Goal: Task Accomplishment & Management: Manage account settings

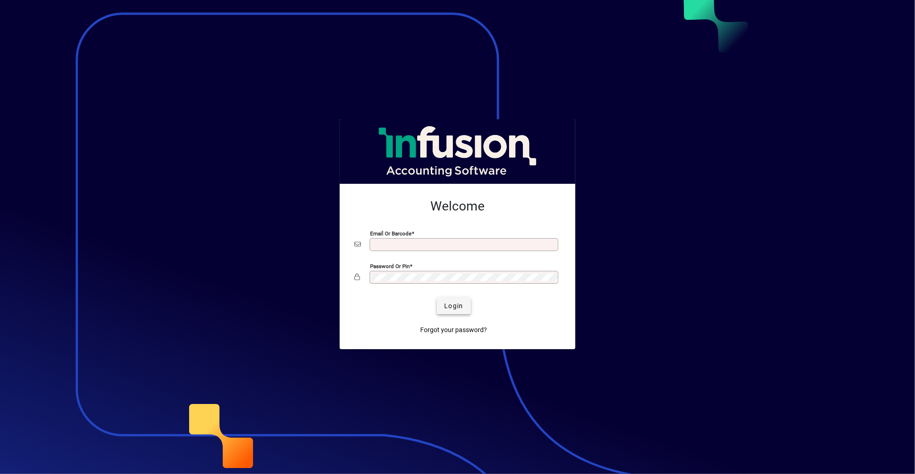
type input "**********"
click at [465, 306] on span "submit" at bounding box center [454, 306] width 34 height 22
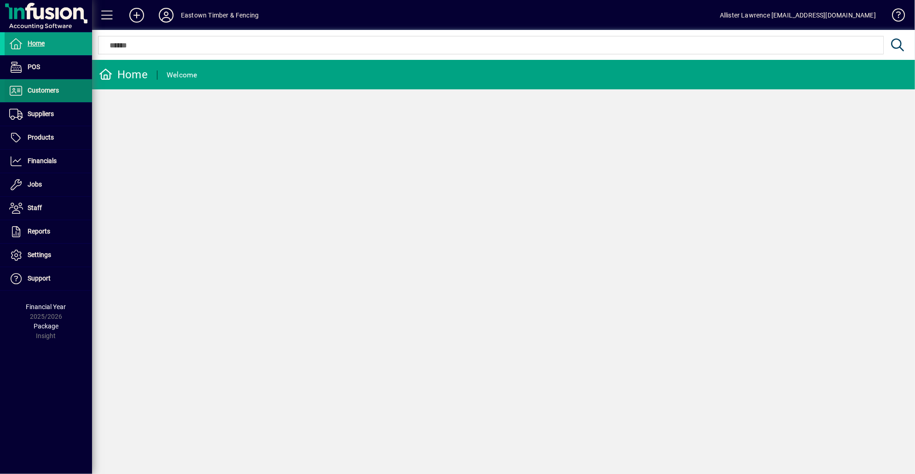
drag, startPoint x: 51, startPoint y: 77, endPoint x: 49, endPoint y: 82, distance: 5.2
click at [51, 77] on span at bounding box center [48, 67] width 87 height 22
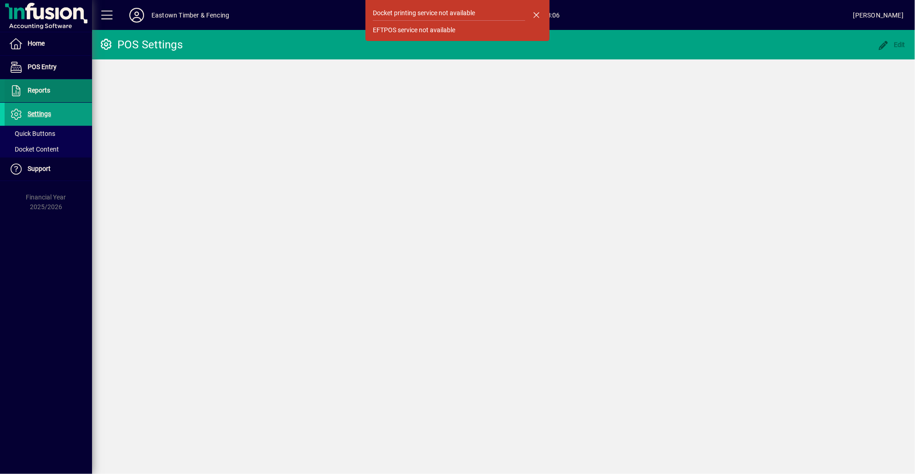
click at [42, 97] on span at bounding box center [48, 91] width 87 height 22
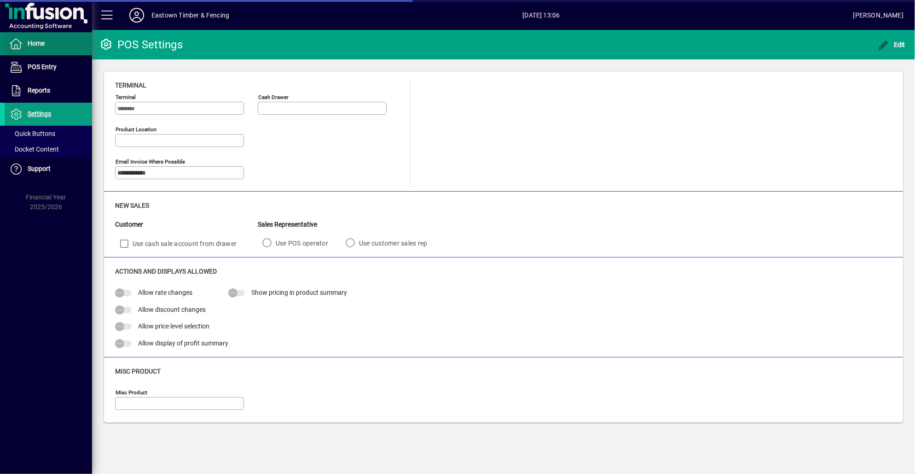
click at [52, 52] on span at bounding box center [48, 44] width 87 height 22
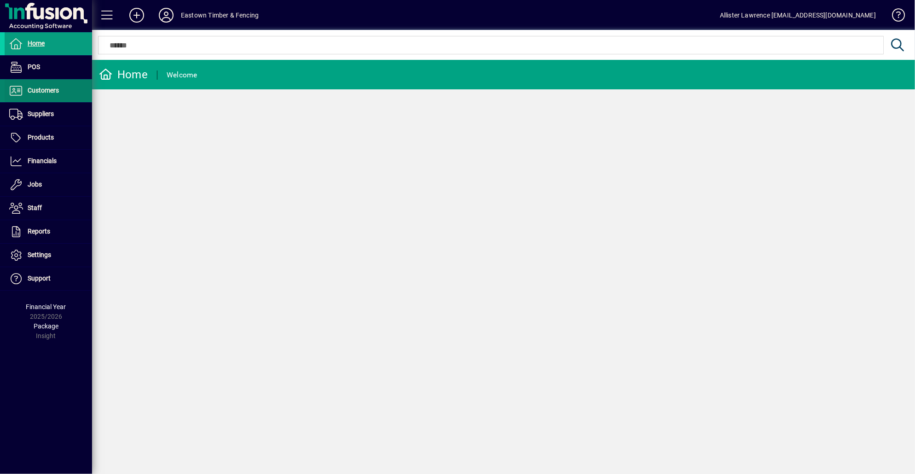
click at [47, 93] on span "Customers" at bounding box center [43, 90] width 31 height 7
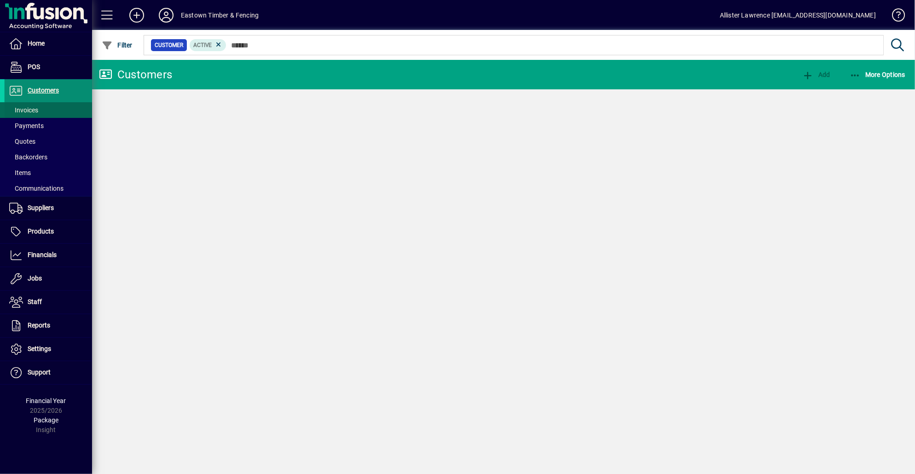
click at [42, 106] on span at bounding box center [48, 110] width 87 height 22
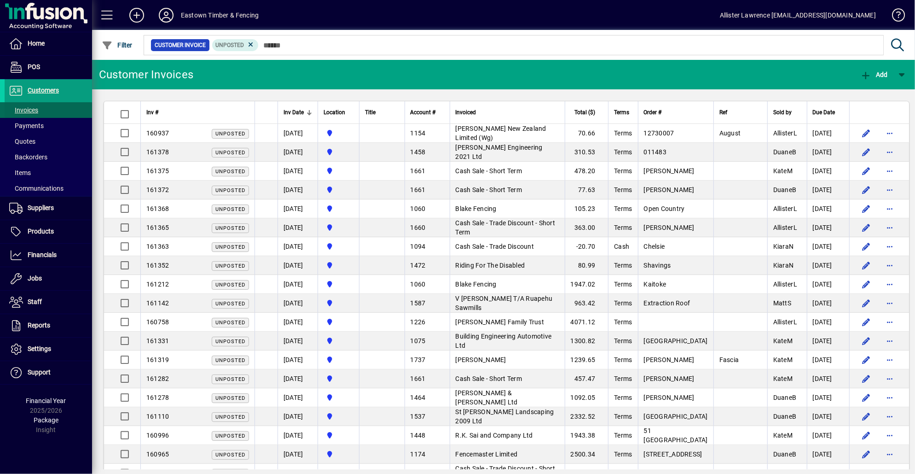
click at [31, 107] on span "Invoices" at bounding box center [23, 109] width 29 height 7
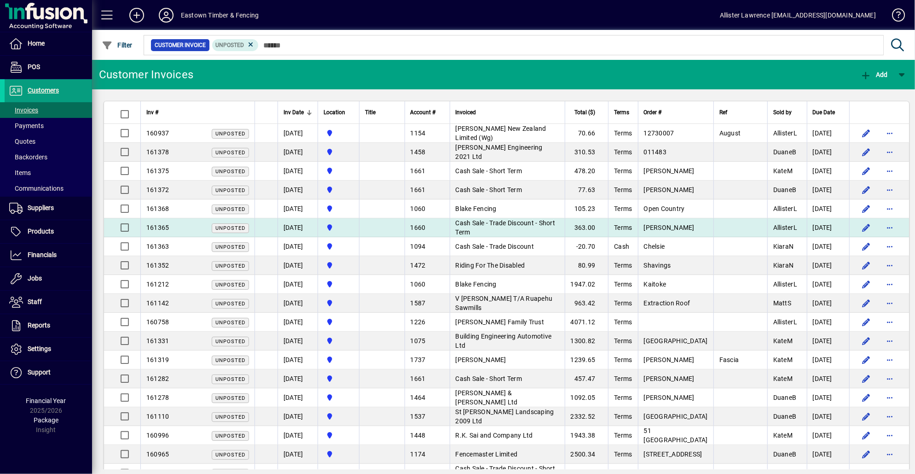
click at [592, 231] on td "363.00" at bounding box center [587, 227] width 44 height 19
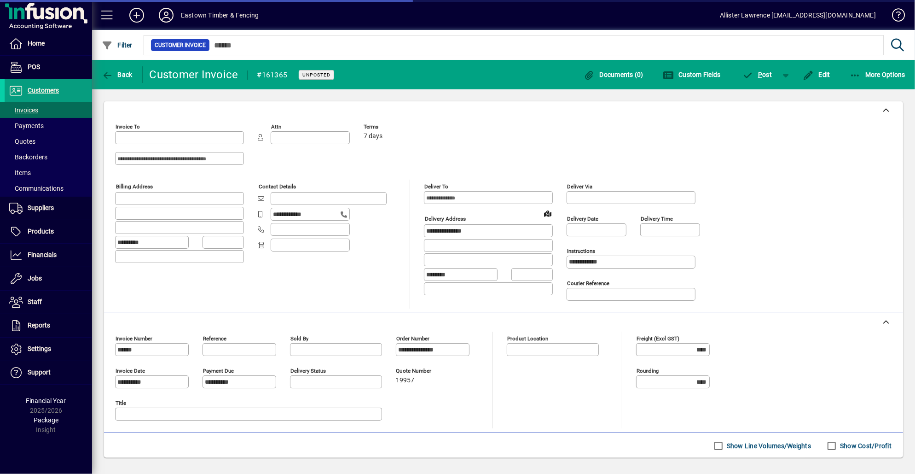
type input "**********"
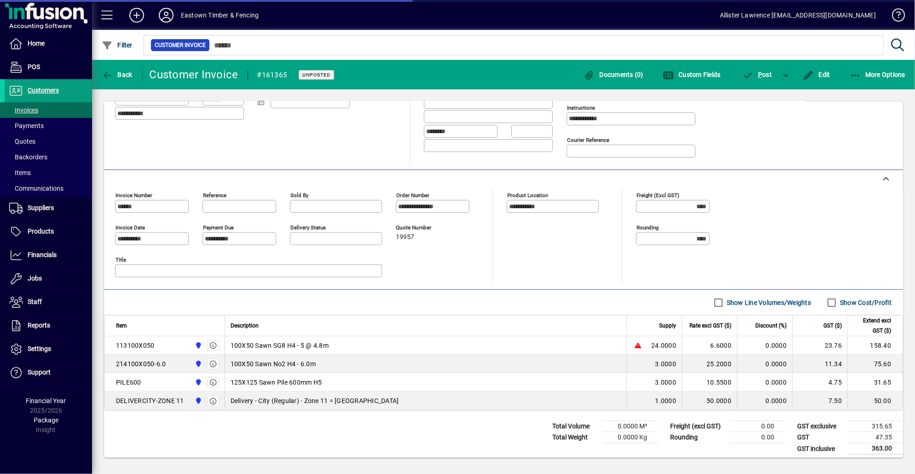
type input "**********"
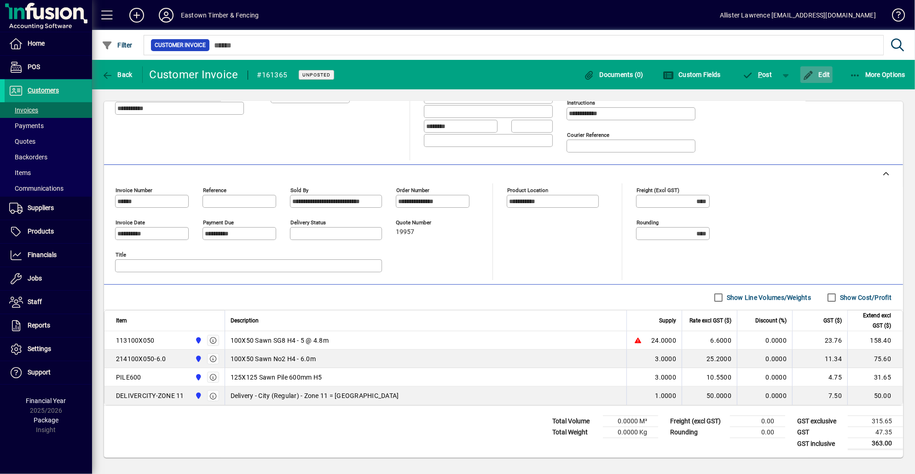
click at [806, 82] on span "button" at bounding box center [816, 75] width 32 height 22
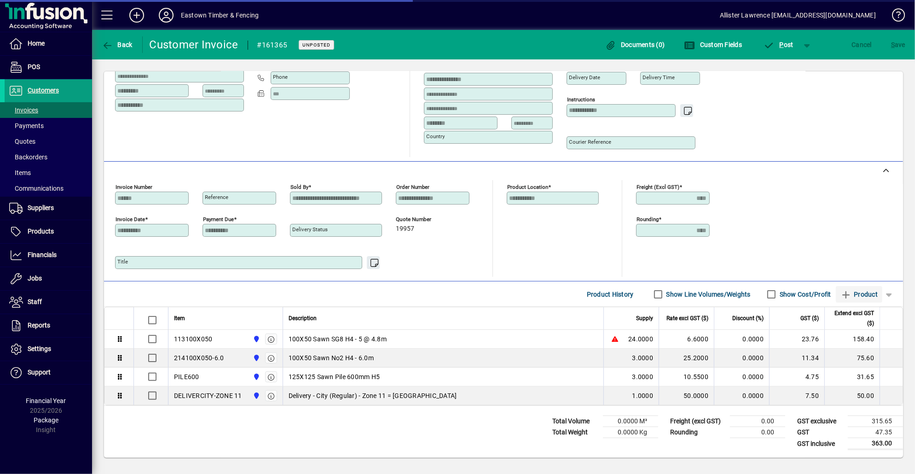
scroll to position [123, 0]
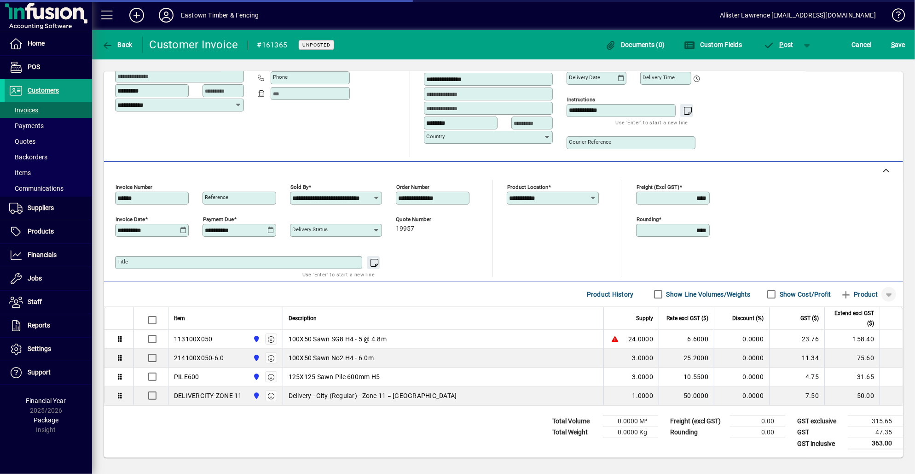
click at [878, 296] on span "button" at bounding box center [889, 294] width 22 height 22
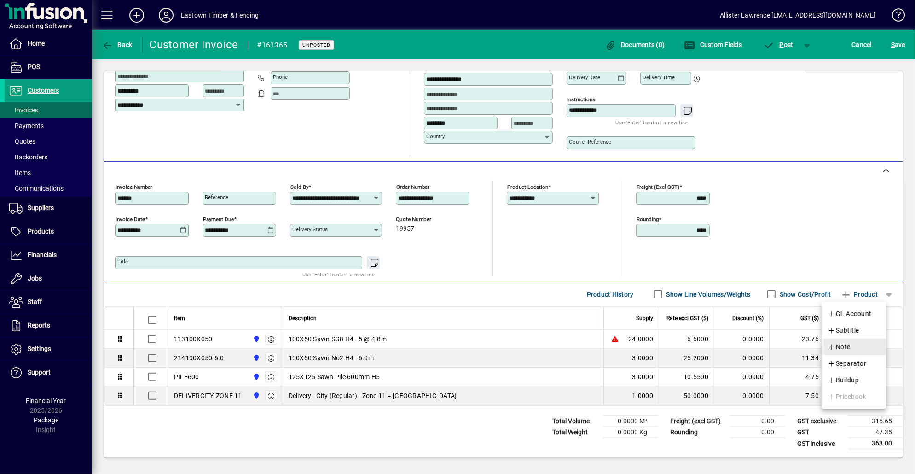
click at [861, 343] on span "button" at bounding box center [855, 347] width 62 height 22
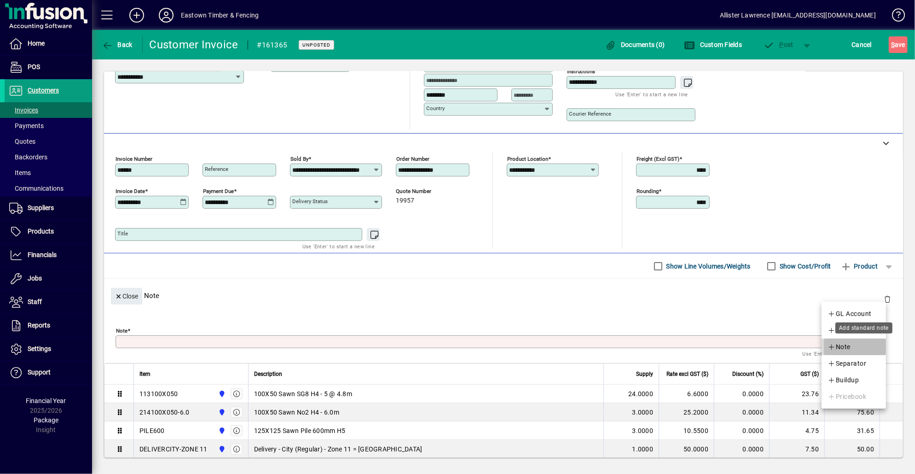
scroll to position [0, 0]
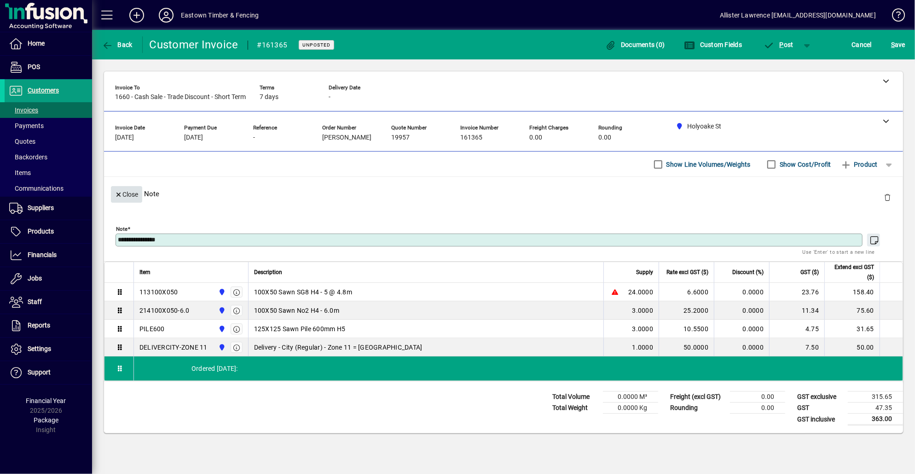
type textarea "**********"
click at [137, 198] on span "Close" at bounding box center [127, 194] width 24 height 15
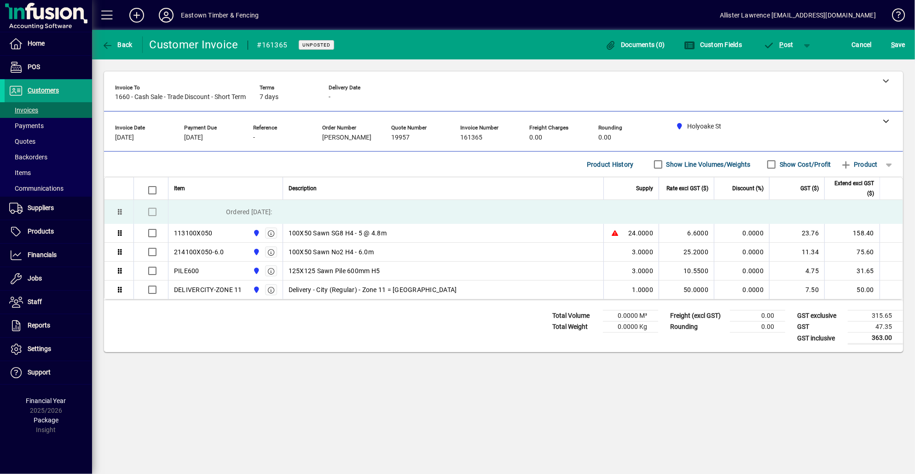
drag, startPoint x: 116, startPoint y: 287, endPoint x: 116, endPoint y: 206, distance: 81.0
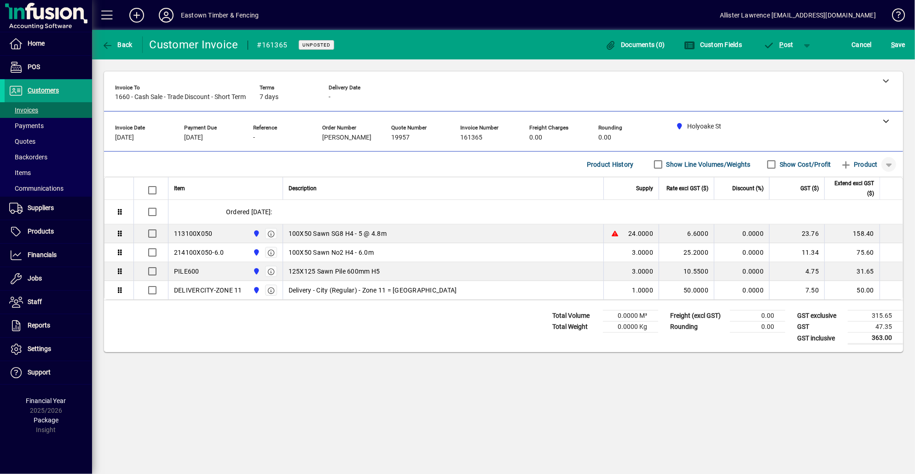
click at [892, 162] on span "button" at bounding box center [889, 164] width 22 height 22
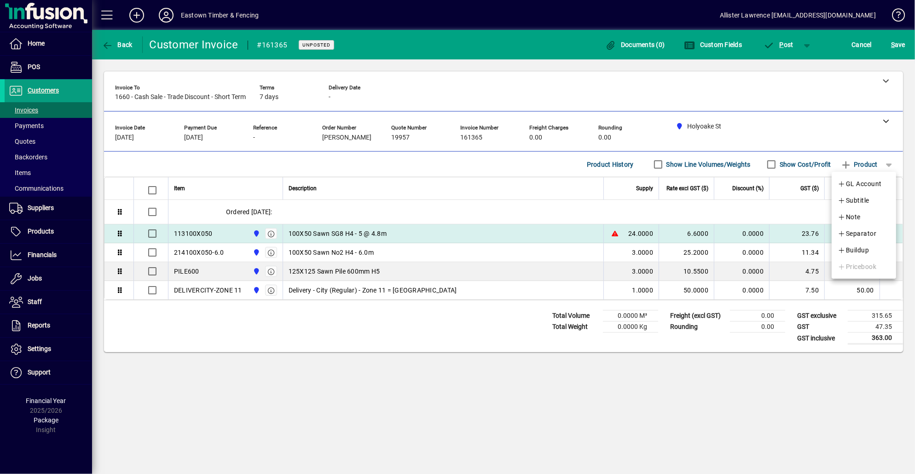
click at [872, 233] on span "Separator" at bounding box center [857, 233] width 39 height 11
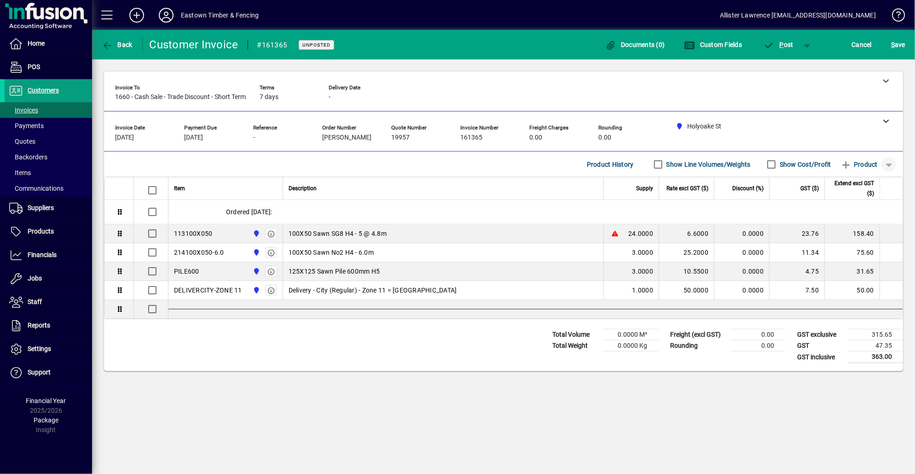
click at [886, 167] on span "button" at bounding box center [889, 164] width 22 height 22
click at [873, 217] on span "button" at bounding box center [865, 217] width 62 height 22
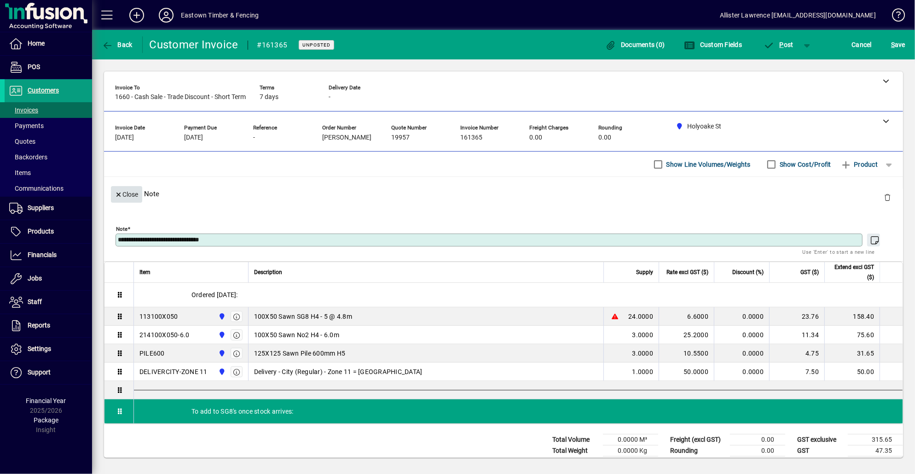
type textarea "**********"
click at [132, 193] on span "Close" at bounding box center [127, 194] width 24 height 15
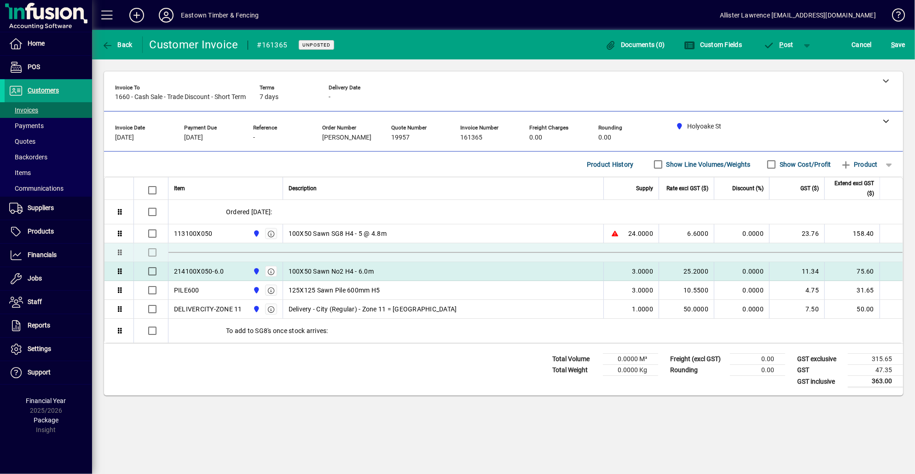
drag, startPoint x: 122, startPoint y: 312, endPoint x: 127, endPoint y: 251, distance: 61.0
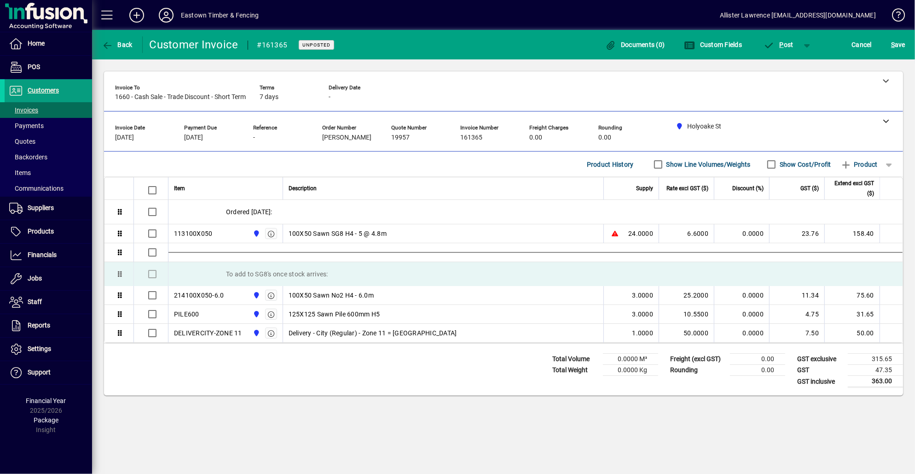
drag, startPoint x: 122, startPoint y: 330, endPoint x: 122, endPoint y: 266, distance: 64.4
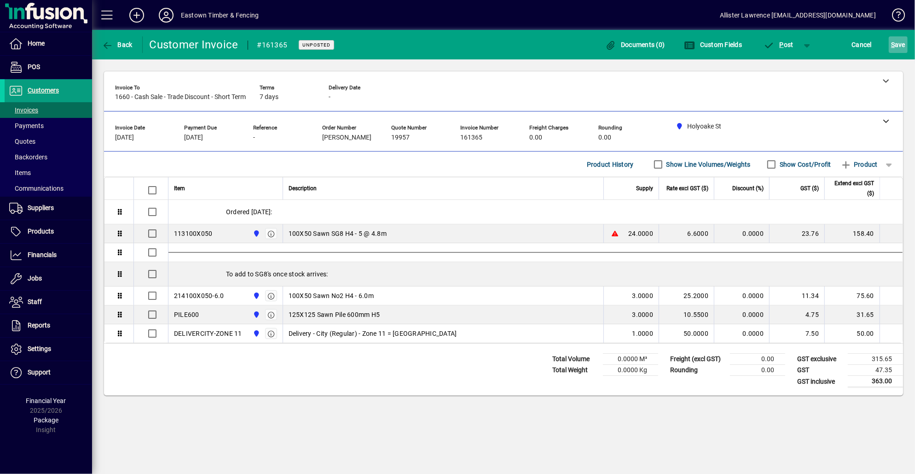
click at [893, 51] on span "S ave" at bounding box center [898, 44] width 14 height 15
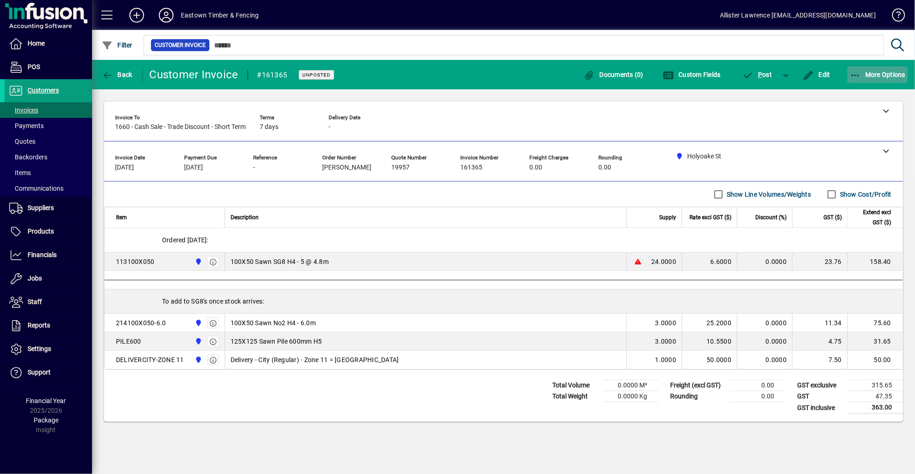
click at [877, 64] on span "button" at bounding box center [877, 75] width 61 height 22
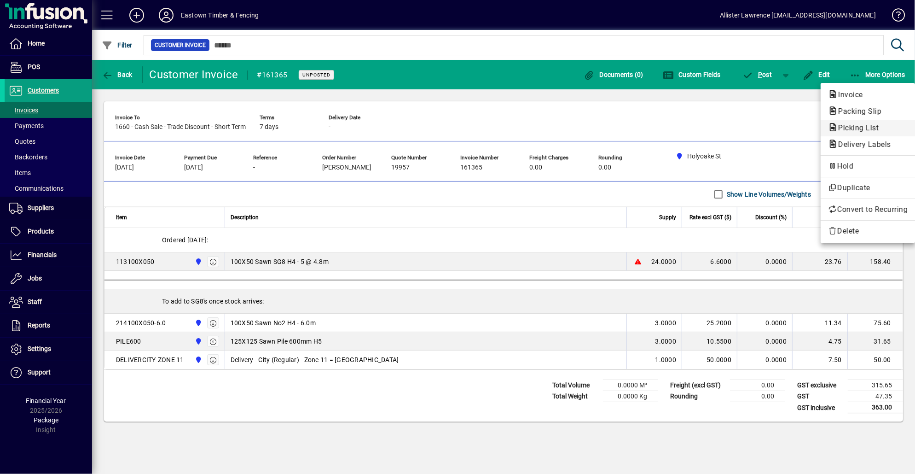
click at [856, 123] on span "Picking List" at bounding box center [855, 127] width 55 height 9
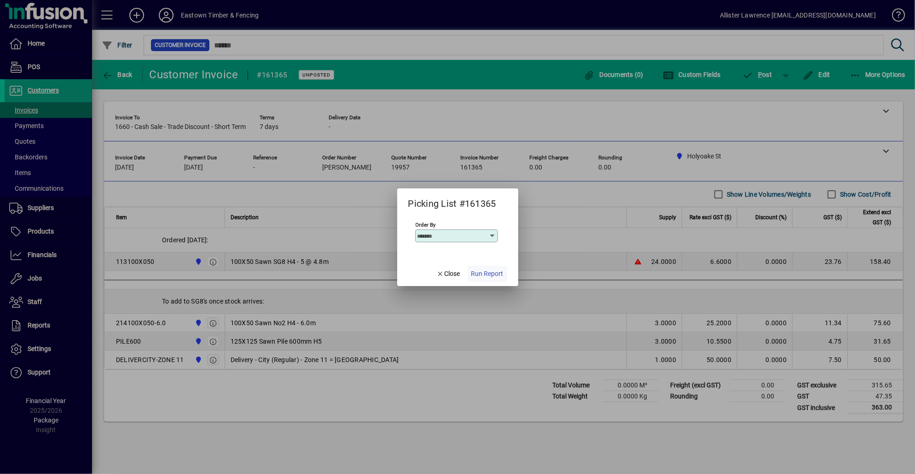
click at [501, 268] on span "button" at bounding box center [488, 274] width 40 height 22
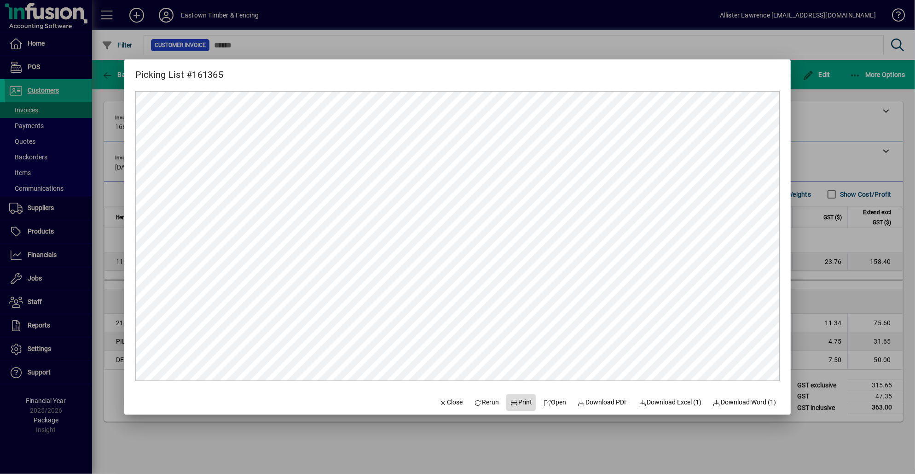
click at [506, 408] on span at bounding box center [520, 402] width 29 height 22
click at [799, 335] on div at bounding box center [457, 237] width 915 height 474
